Goal: Find specific page/section: Find specific page/section

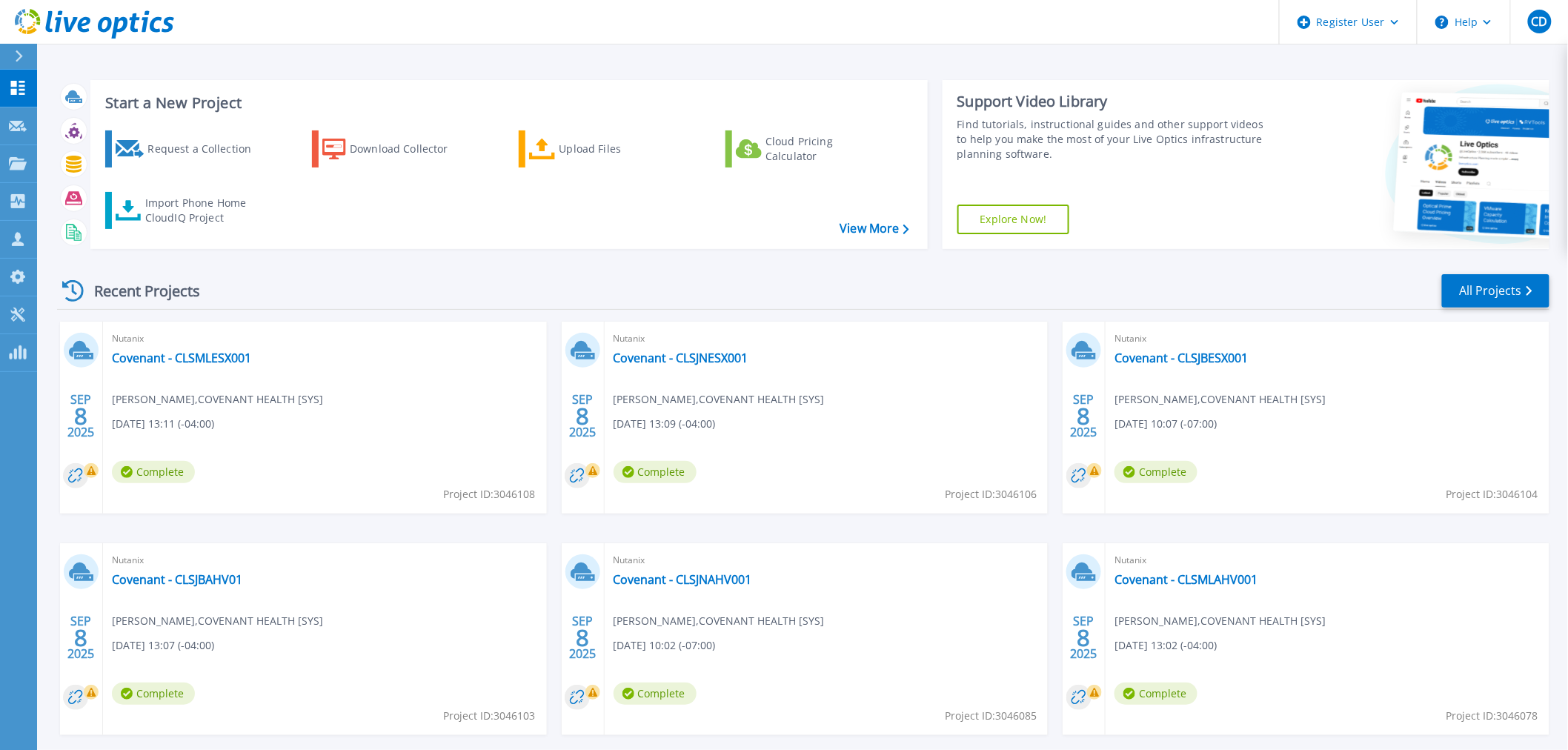
click at [395, 250] on div "Start a New Project Request a Collection Download Collector Upload Files Cloud …" at bounding box center [803, 164] width 1492 height 193
click at [418, 298] on div "Recent Projects All Projects" at bounding box center [803, 291] width 1492 height 37
click at [142, 290] on div "Recent Projects" at bounding box center [138, 291] width 163 height 36
click at [204, 281] on div "Recent Projects" at bounding box center [138, 291] width 163 height 36
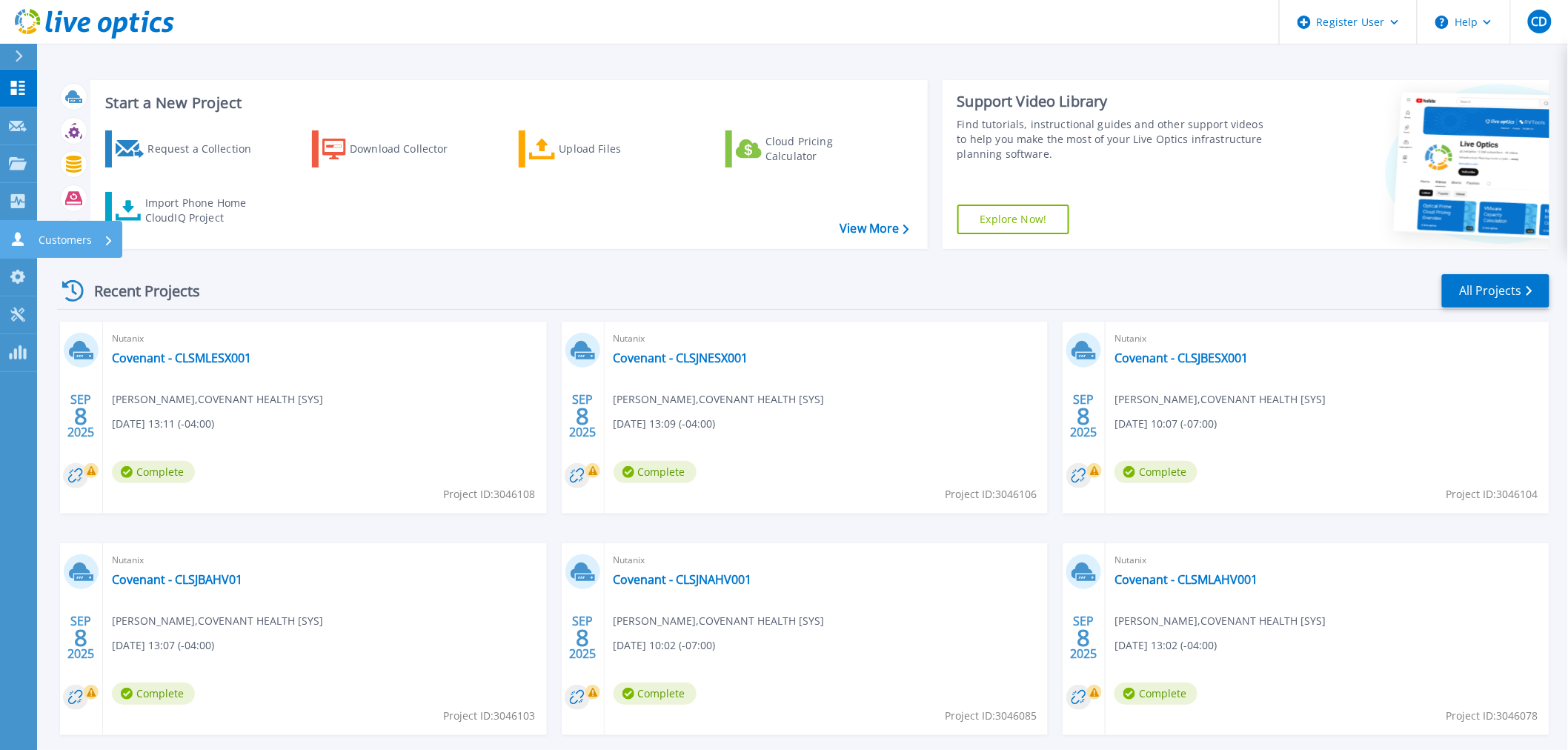
click at [26, 234] on div "Customers" at bounding box center [50, 238] width 83 height 14
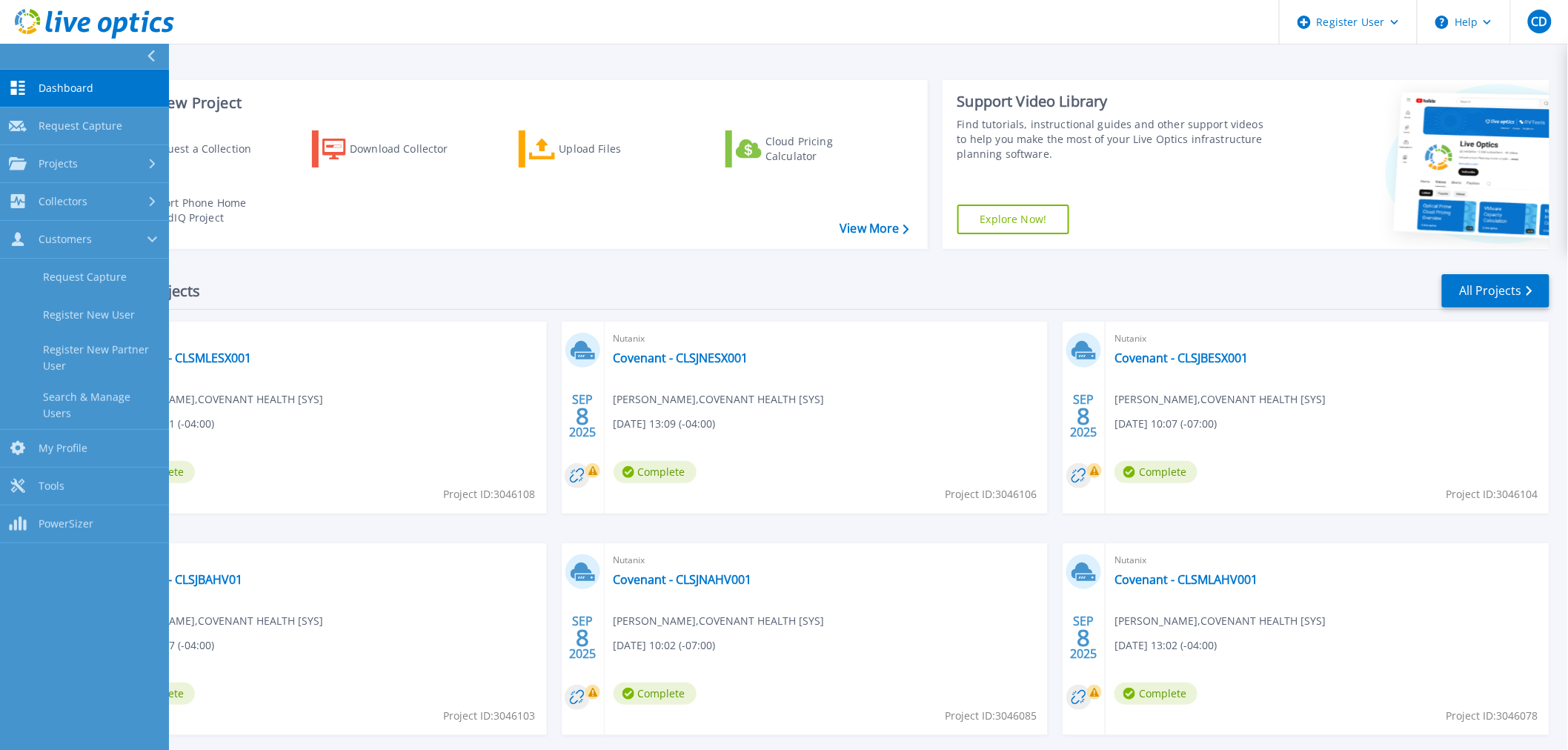
click at [406, 273] on div "Recent Projects All Projects" at bounding box center [803, 291] width 1492 height 37
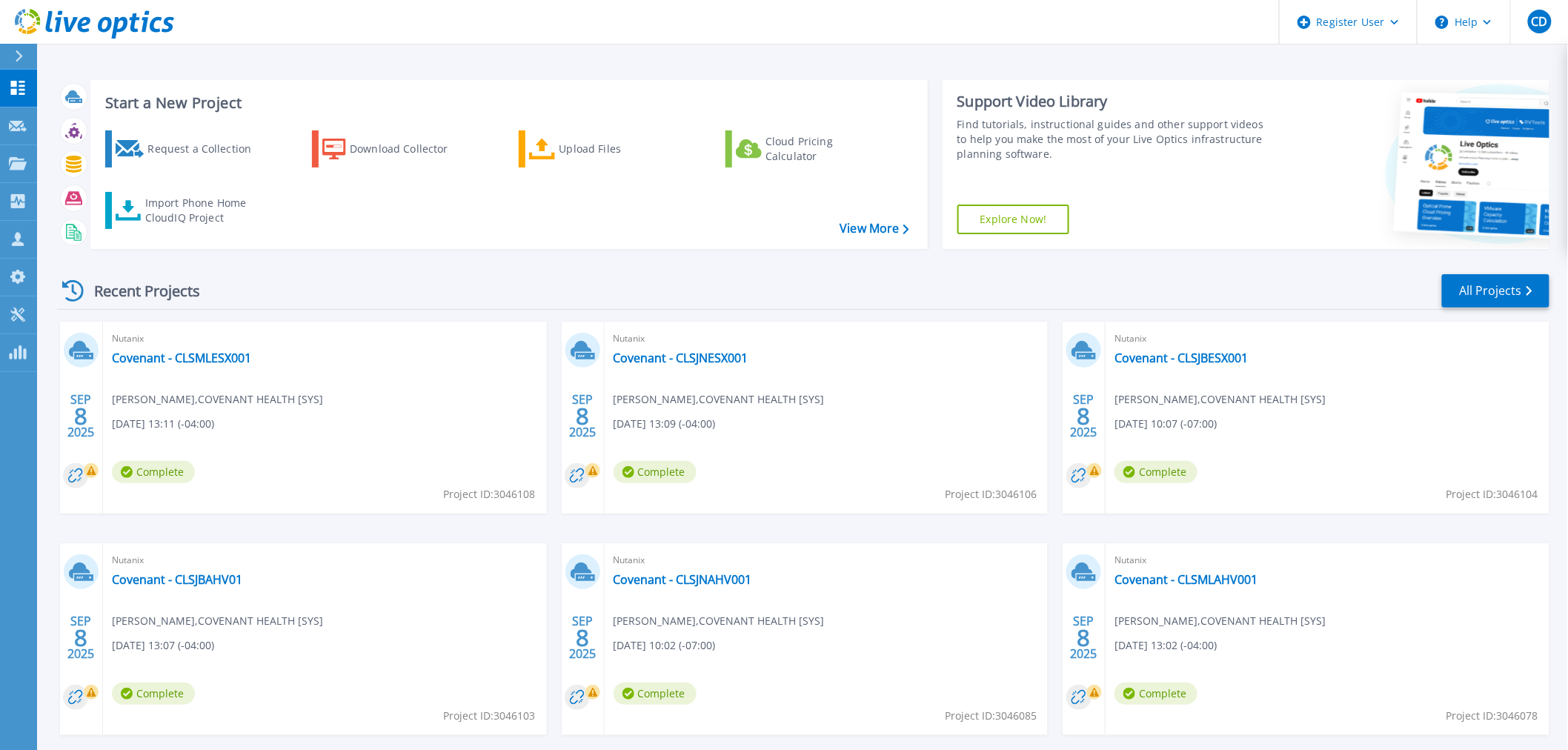
click at [482, 270] on div "Recent Projects All Projects [DATE] Nutanix Covenant - CLSMLESX001 [PERSON_NAME…" at bounding box center [803, 519] width 1492 height 516
drag, startPoint x: 478, startPoint y: 268, endPoint x: 293, endPoint y: 224, distance: 190.2
click at [476, 266] on div "Recent Projects All Projects [DATE] Nutanix Covenant - CLSMLESX001 [PERSON_NAME…" at bounding box center [803, 519] width 1492 height 516
click at [41, 241] on p "Customers" at bounding box center [64, 239] width 53 height 38
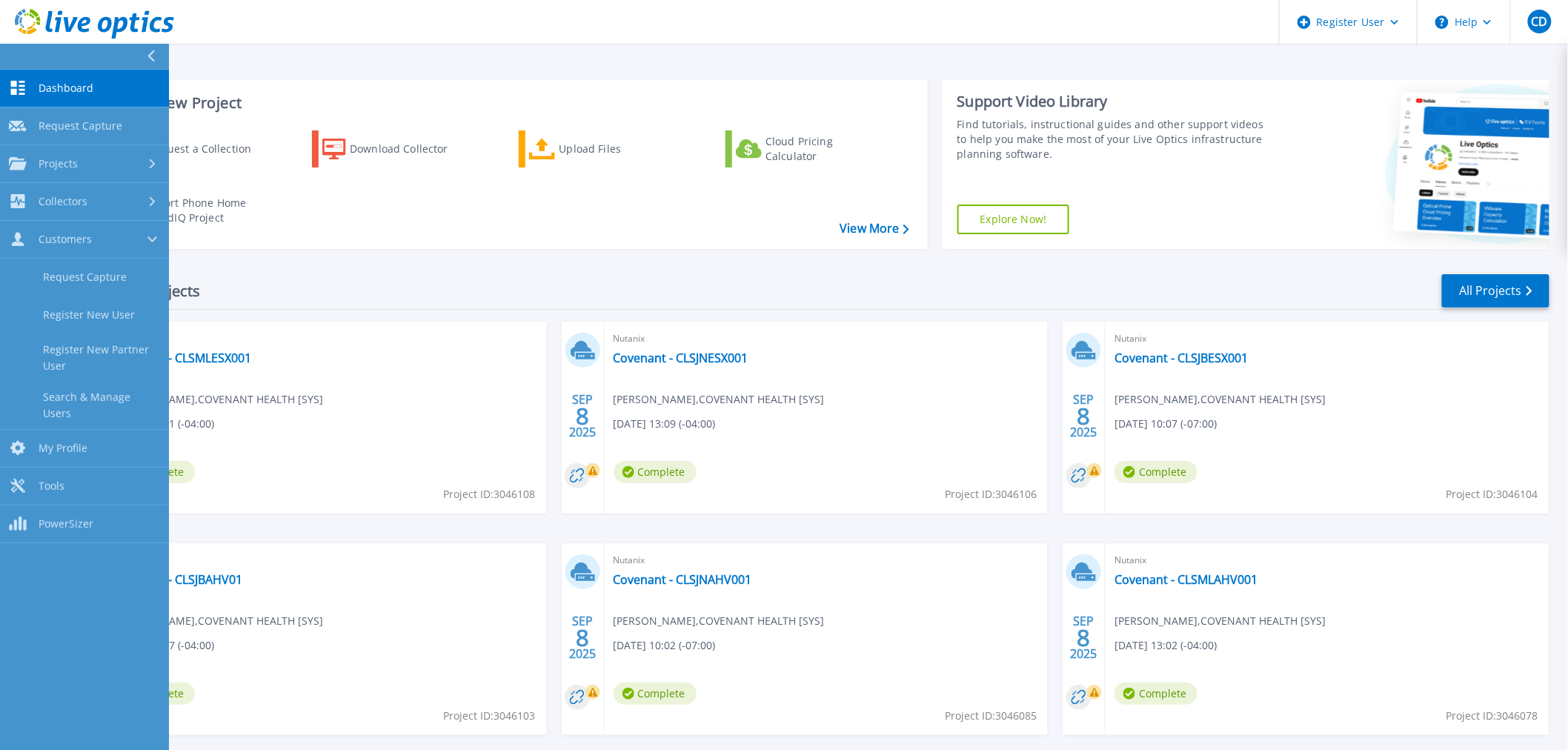
click at [399, 308] on div "Recent Projects All Projects" at bounding box center [803, 291] width 1492 height 37
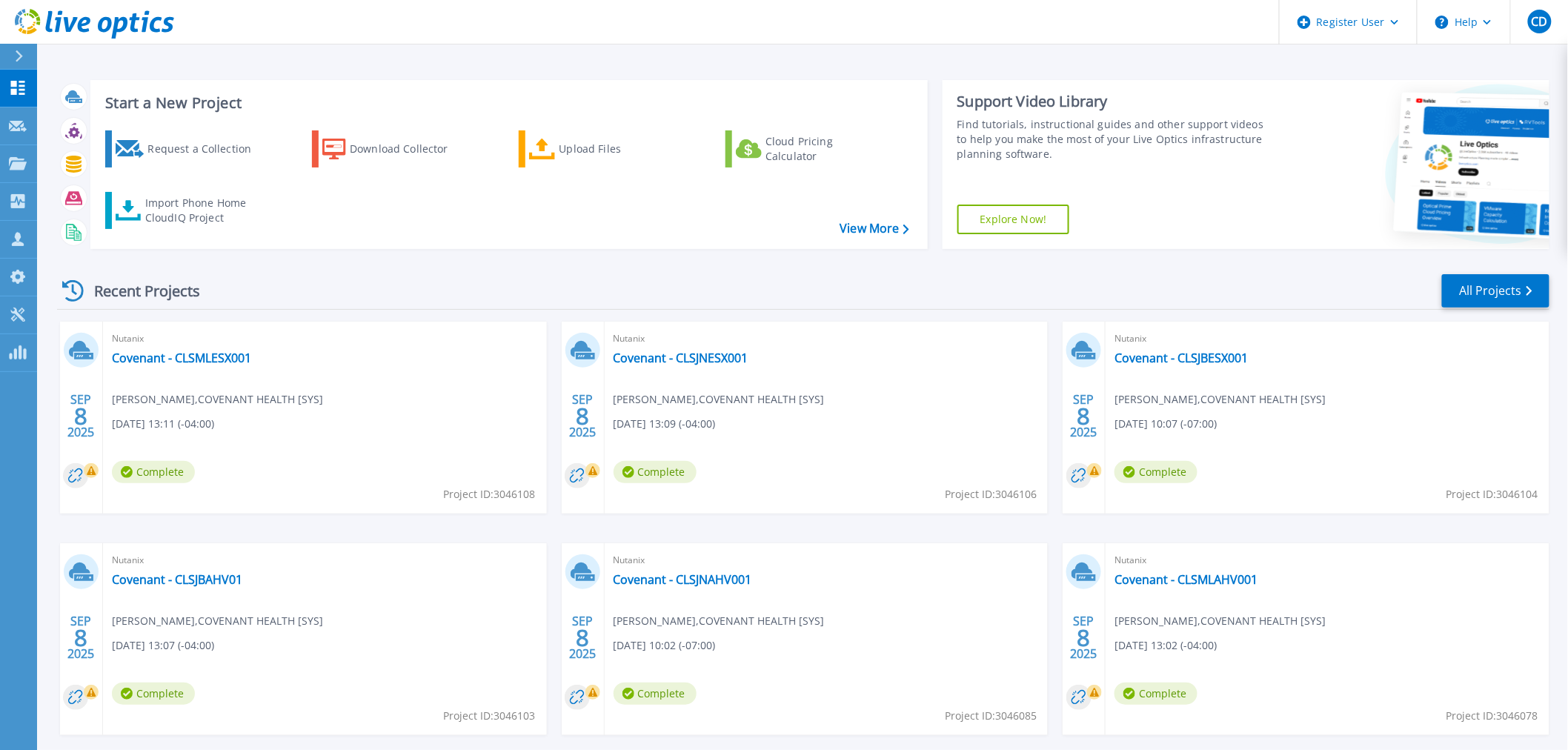
click at [261, 284] on div "Recent Projects All Projects" at bounding box center [803, 291] width 1492 height 37
click at [250, 278] on div "Recent Projects All Projects" at bounding box center [803, 291] width 1492 height 37
click at [941, 291] on div "Recent Projects All Projects" at bounding box center [803, 291] width 1492 height 37
click at [1031, 279] on div "Recent Projects All Projects" at bounding box center [803, 291] width 1492 height 37
click at [868, 304] on div "Recent Projects All Projects" at bounding box center [803, 291] width 1492 height 37
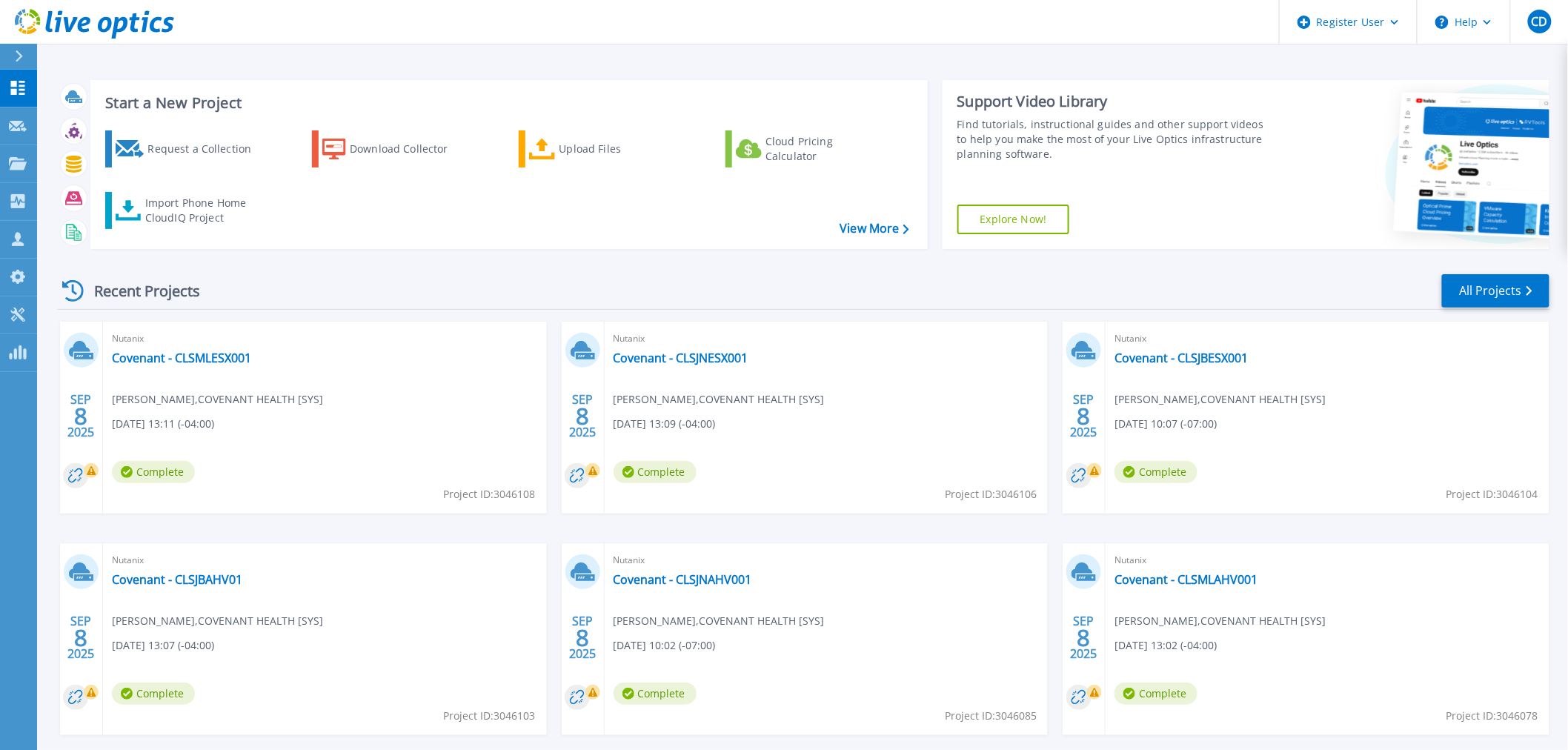
click at [580, 302] on div "Recent Projects All Projects" at bounding box center [803, 291] width 1492 height 37
click at [1153, 279] on div "Recent Projects All Projects" at bounding box center [803, 291] width 1492 height 37
click at [1171, 277] on div "Recent Projects All Projects" at bounding box center [803, 291] width 1492 height 37
click at [1075, 295] on div "Recent Projects All Projects" at bounding box center [803, 291] width 1492 height 37
click at [976, 273] on div "Recent Projects All Projects" at bounding box center [803, 291] width 1492 height 37
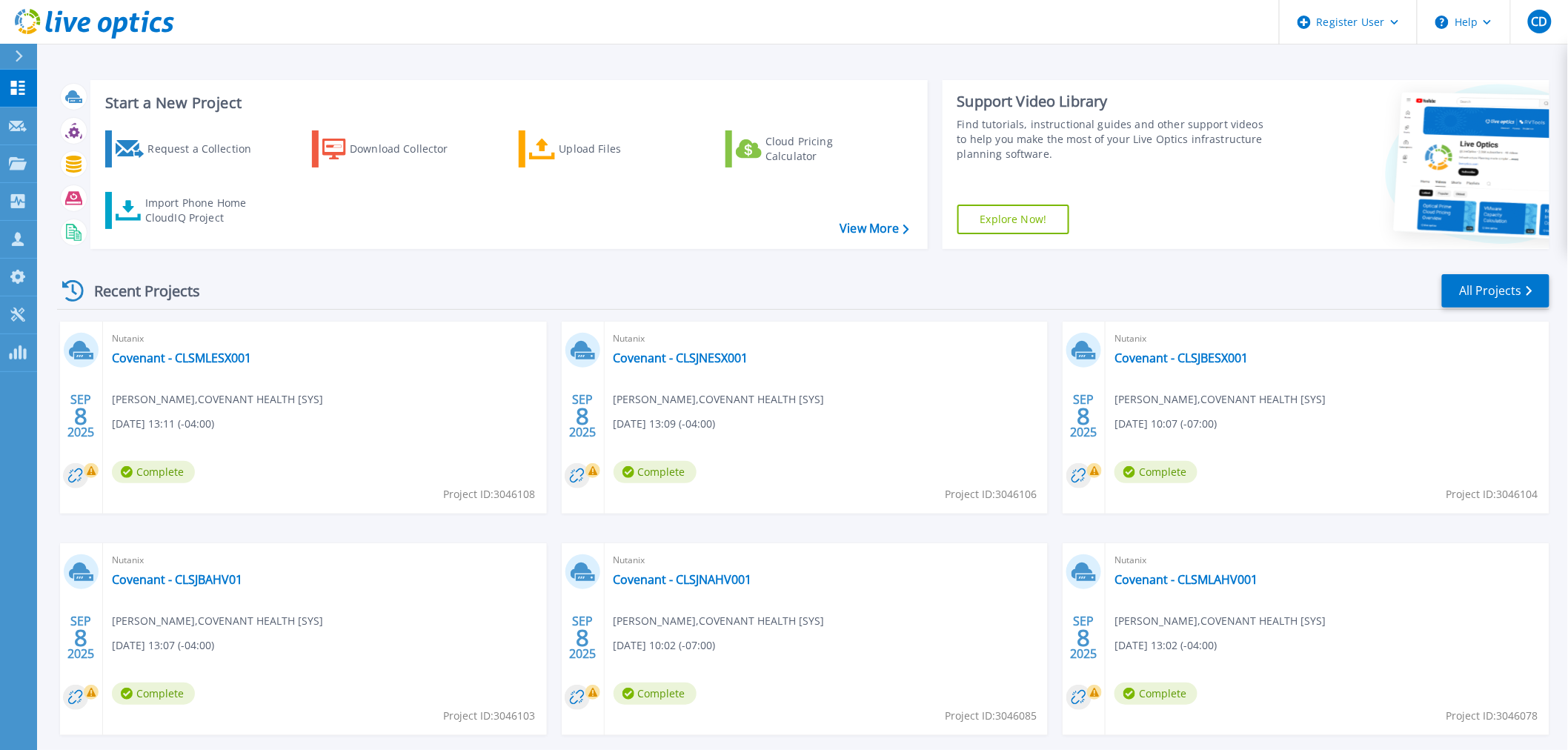
click at [976, 273] on div "Recent Projects All Projects" at bounding box center [803, 291] width 1492 height 37
click at [960, 274] on div "Recent Projects All Projects" at bounding box center [803, 291] width 1492 height 37
drag, startPoint x: 843, startPoint y: 294, endPoint x: 824, endPoint y: 334, distance: 44.3
click at [843, 294] on div "Recent Projects All Projects" at bounding box center [803, 291] width 1492 height 37
